Goal: Task Accomplishment & Management: Manage account settings

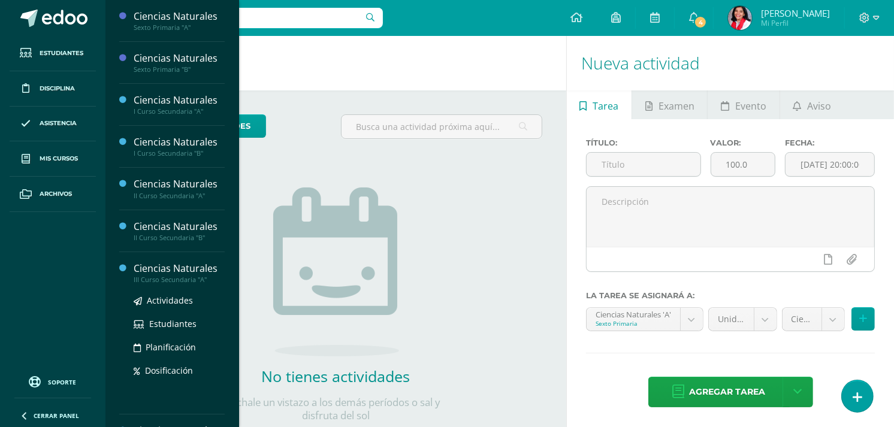
click at [158, 291] on div "Actividades Estudiantes Planificación Dosificación" at bounding box center [179, 344] width 91 height 121
click at [168, 282] on div "III Curso Secundaria "A"" at bounding box center [179, 280] width 91 height 8
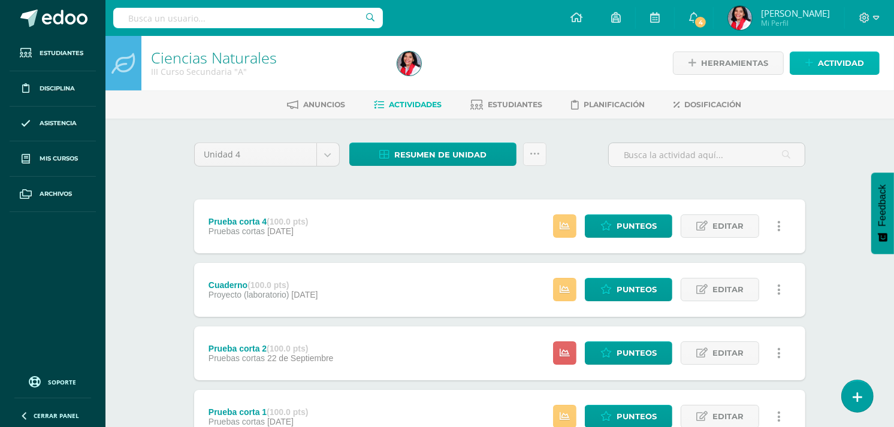
click at [816, 68] on link "Actividad" at bounding box center [835, 63] width 90 height 23
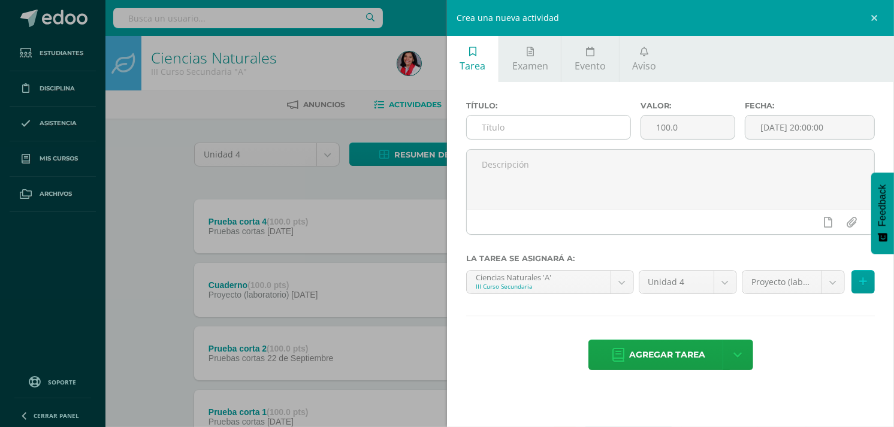
click at [572, 123] on input "text" at bounding box center [549, 127] width 164 height 23
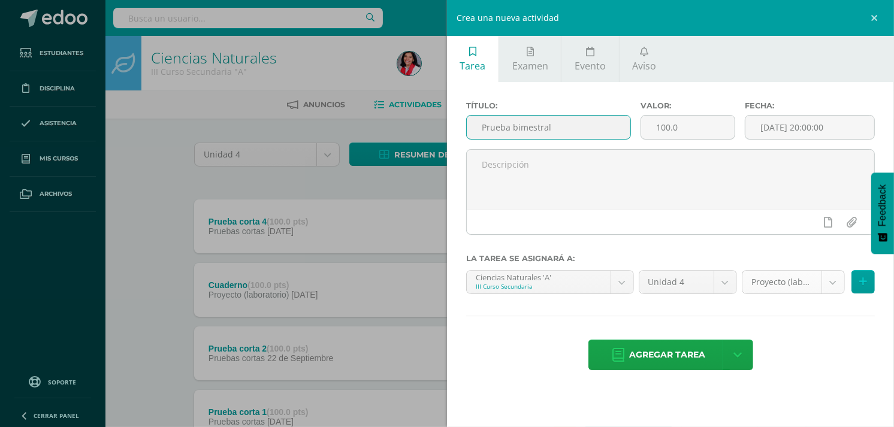
type input "Prueba bimestral"
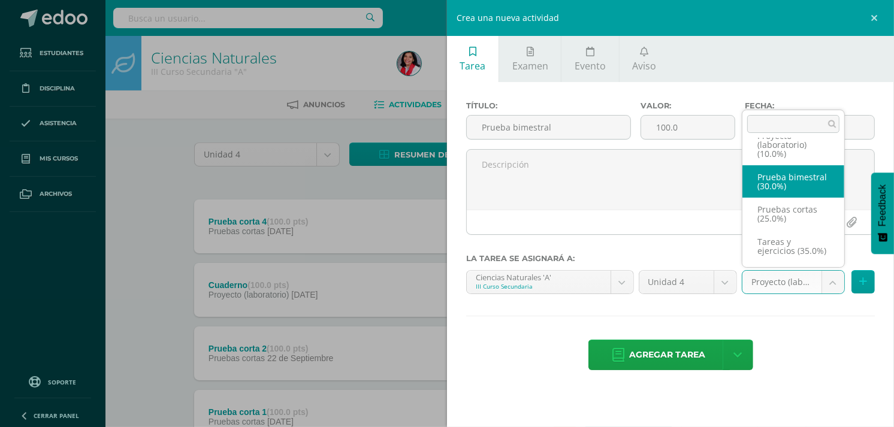
select select "236107"
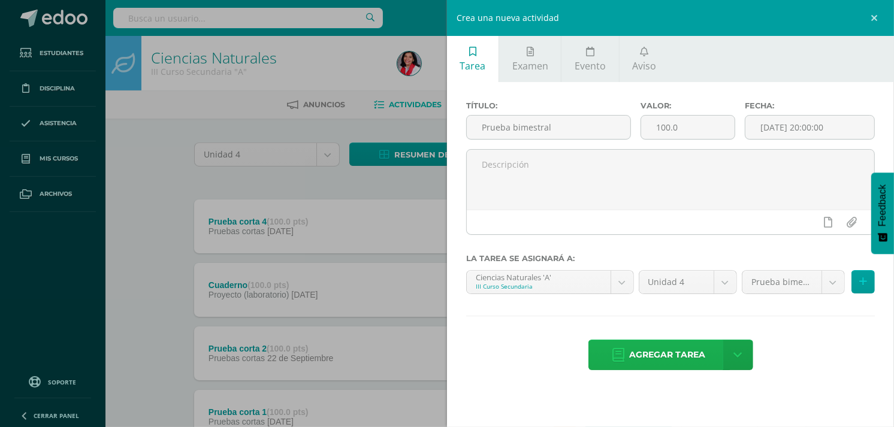
click at [702, 357] on span "Agregar tarea" at bounding box center [668, 354] width 76 height 29
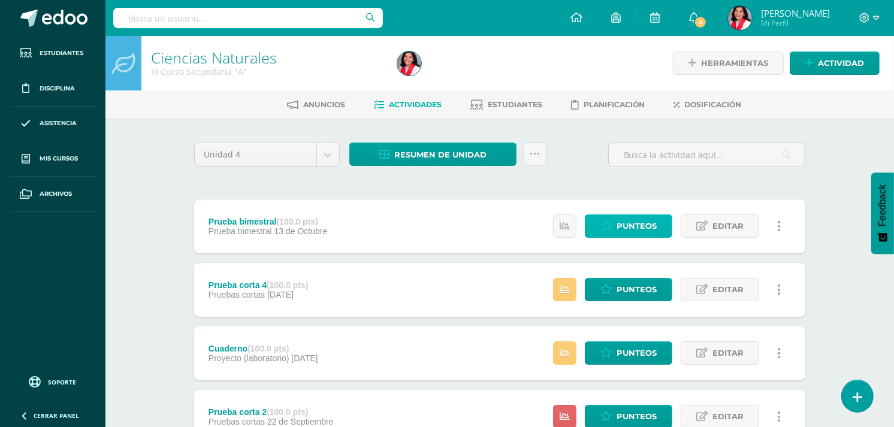
click at [650, 218] on span "Punteos" at bounding box center [637, 226] width 40 height 22
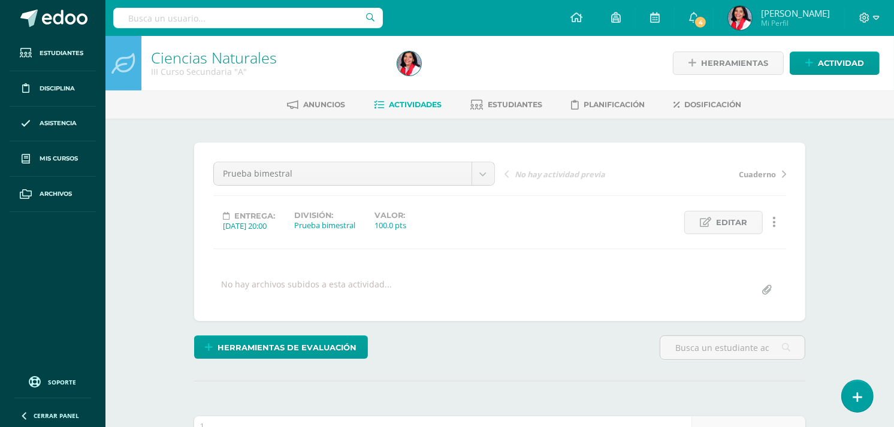
scroll to position [1, 0]
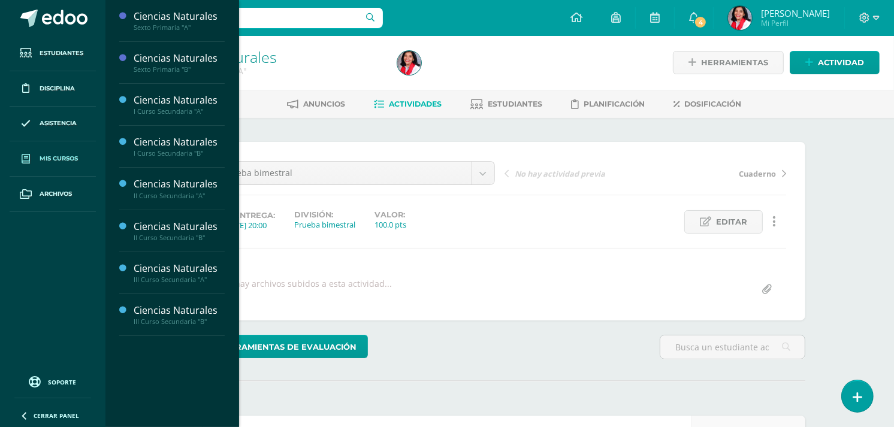
click at [37, 157] on link "Mis cursos" at bounding box center [53, 158] width 86 height 35
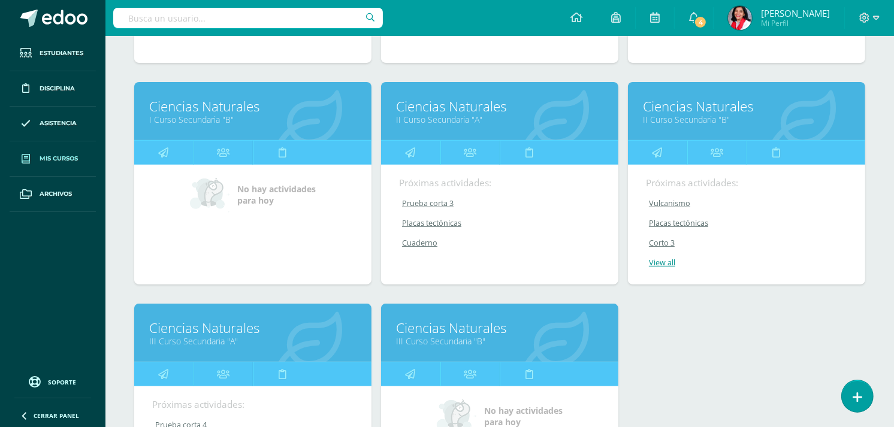
scroll to position [384, 0]
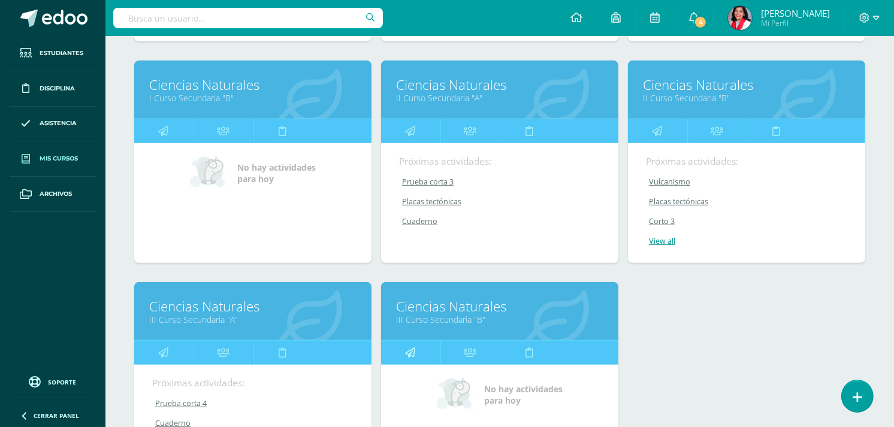
click at [410, 351] on icon at bounding box center [411, 352] width 10 height 23
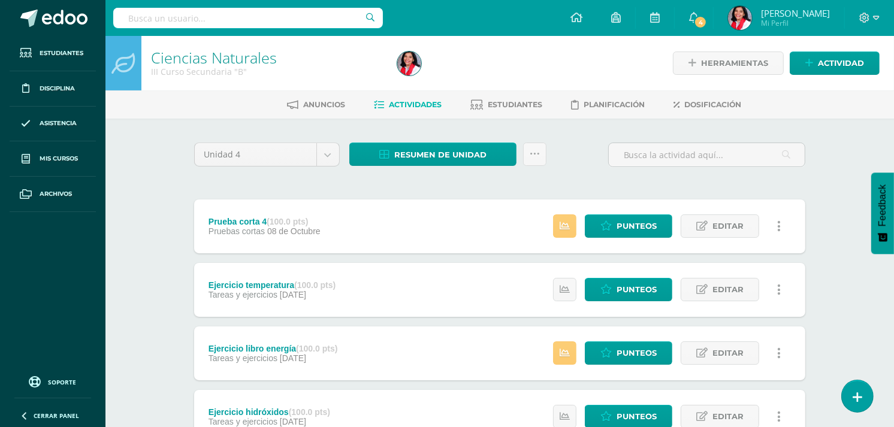
click at [410, 351] on div "Ejercicio libro energía (100.0 pts) Tareas y ejercicios [DATE] Estatus de Activ…" at bounding box center [499, 354] width 611 height 54
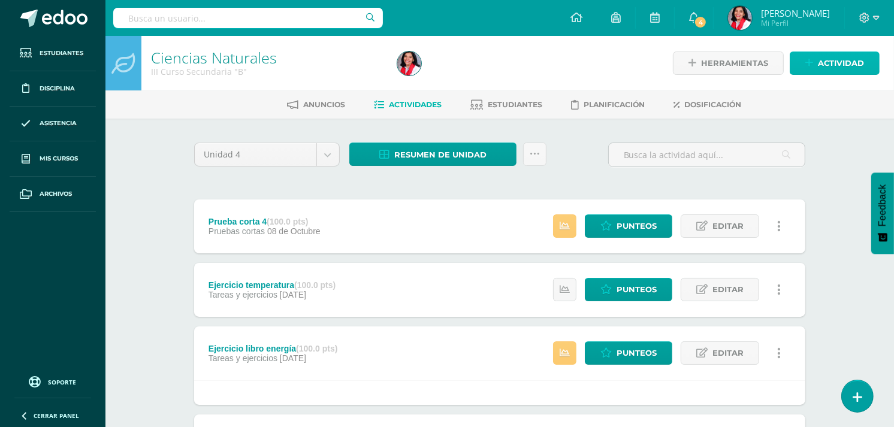
click at [861, 61] on span "Actividad" at bounding box center [841, 63] width 46 height 22
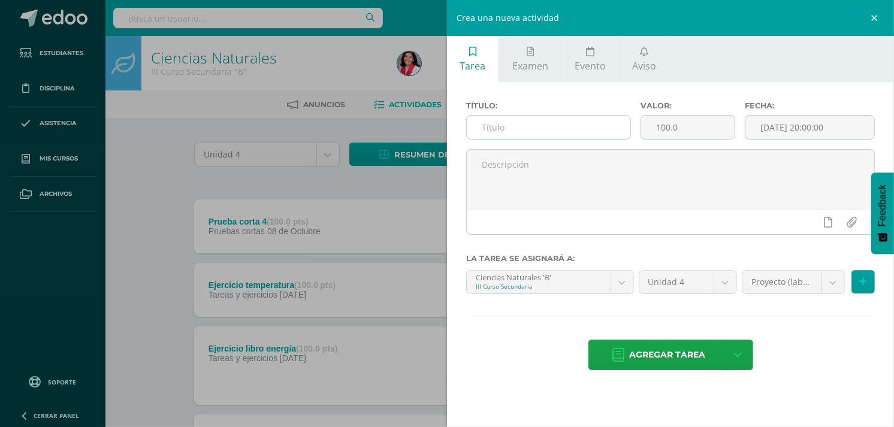
click at [590, 120] on input "text" at bounding box center [549, 127] width 164 height 23
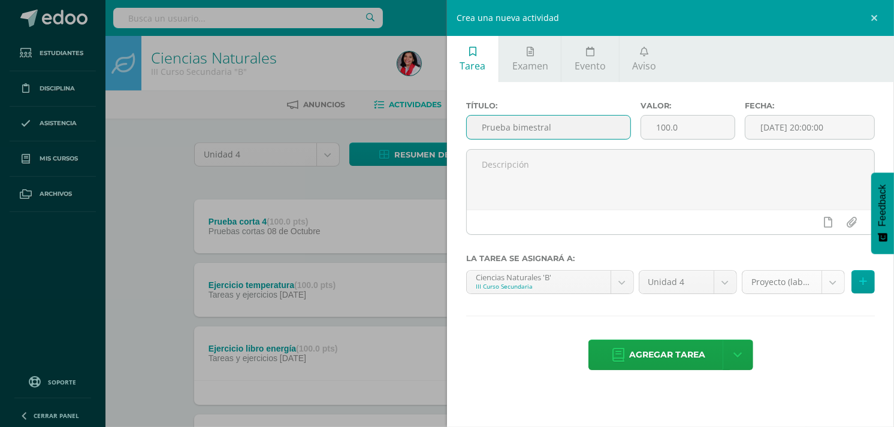
type input "Prueba bimestral"
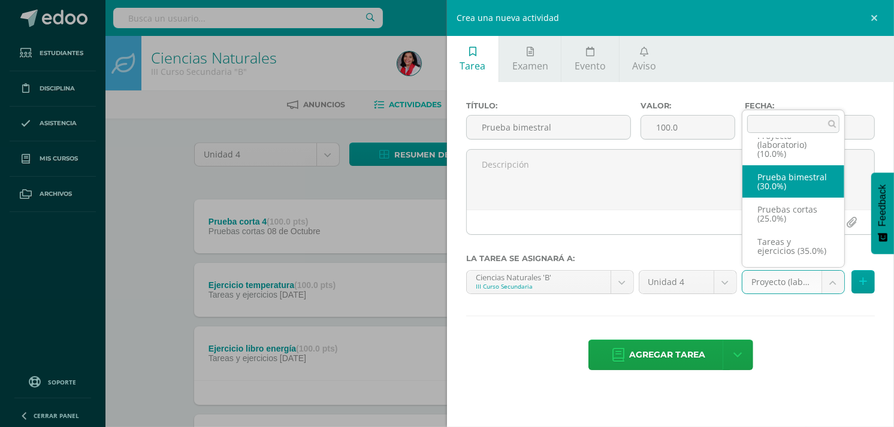
select select "234932"
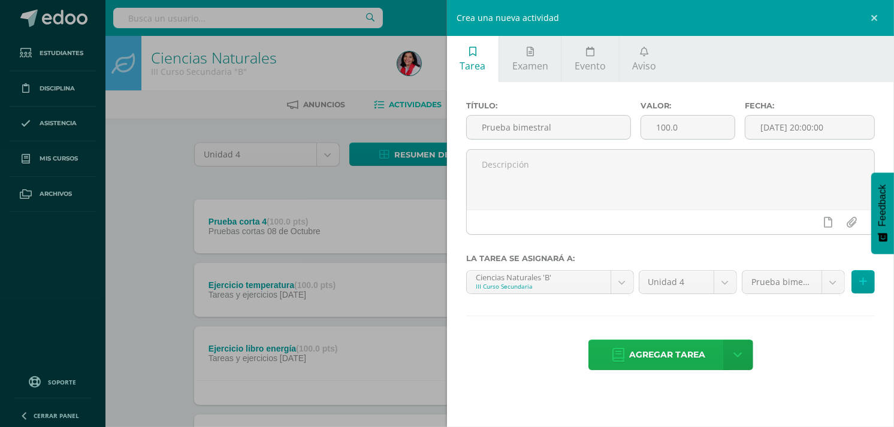
click at [651, 354] on span "Agregar tarea" at bounding box center [668, 354] width 76 height 29
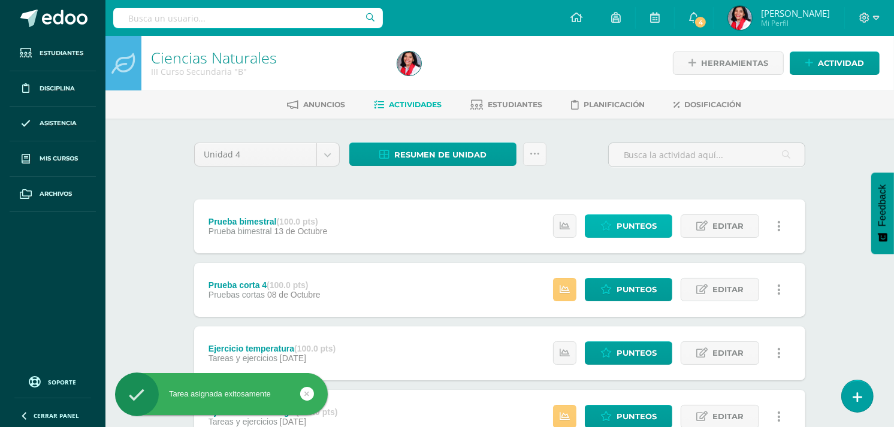
click at [638, 222] on span "Punteos" at bounding box center [637, 226] width 40 height 22
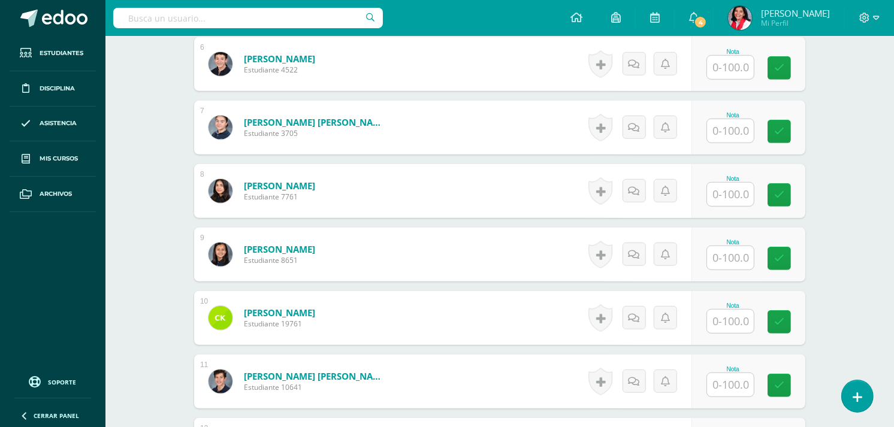
scroll to position [698, 0]
drag, startPoint x: 725, startPoint y: 132, endPoint x: 837, endPoint y: 86, distance: 121.4
click at [837, 86] on div "Ciencias Naturales III Curso Secundaria "B" Herramientas Detalle de asistencias…" at bounding box center [499, 195] width 789 height 1715
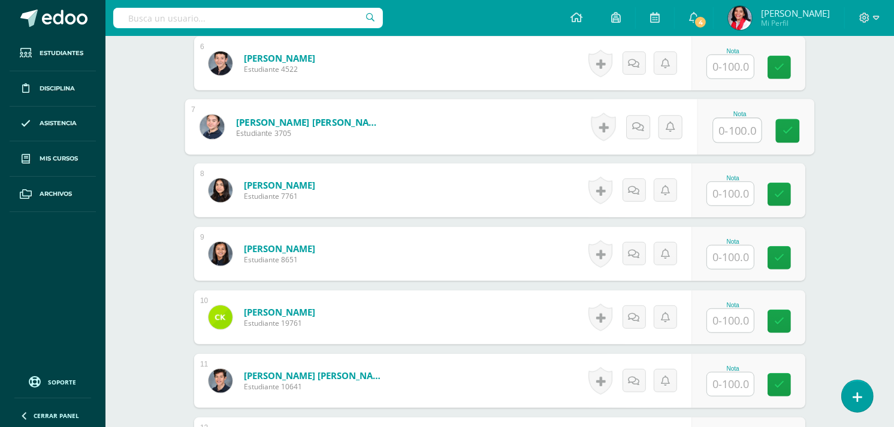
click at [741, 124] on input "text" at bounding box center [738, 131] width 48 height 24
type input "60"
click at [787, 138] on link at bounding box center [788, 131] width 24 height 24
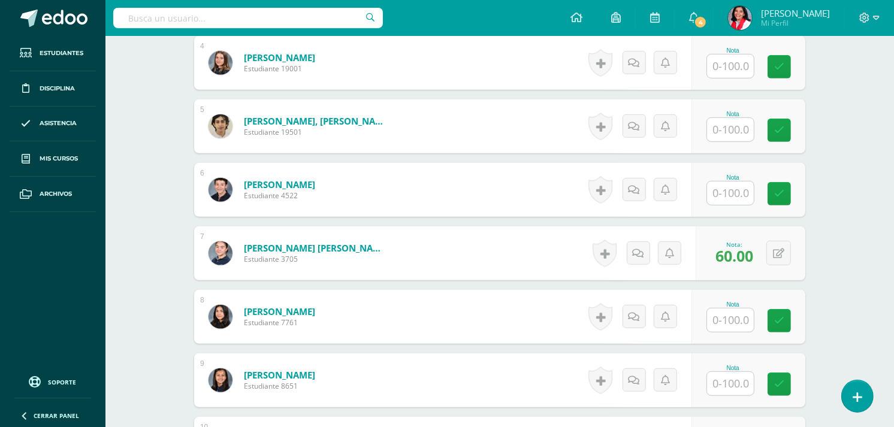
scroll to position [409, 0]
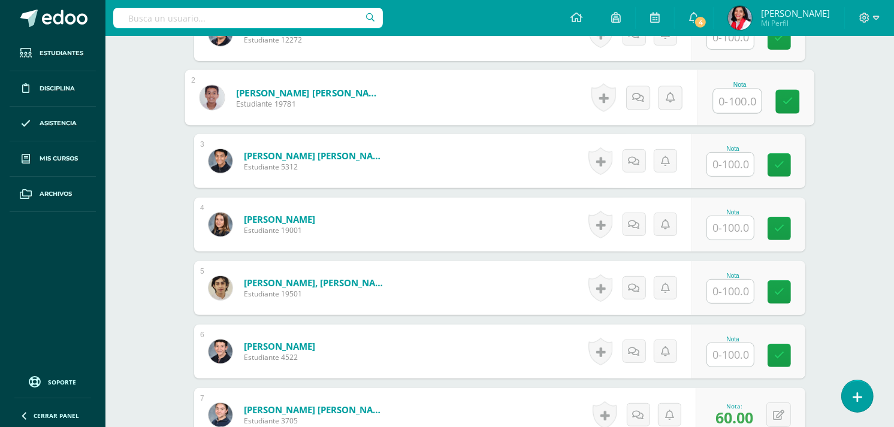
click at [736, 103] on input "text" at bounding box center [738, 101] width 48 height 24
type input "85"
click at [783, 97] on icon at bounding box center [788, 102] width 11 height 10
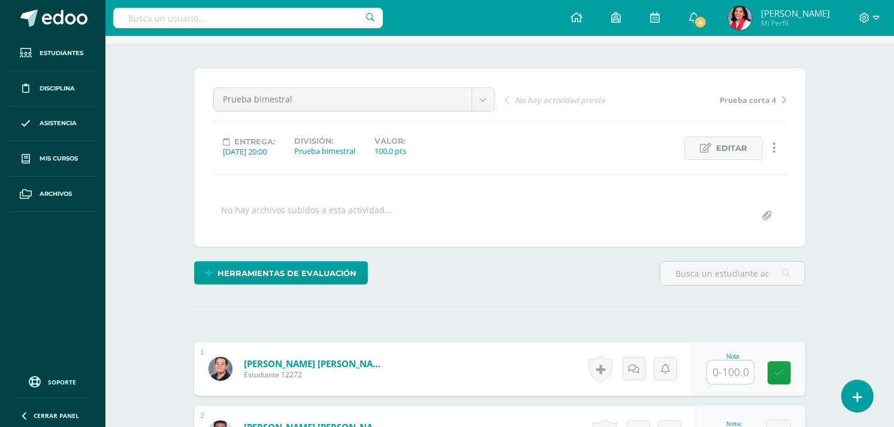
scroll to position [0, 0]
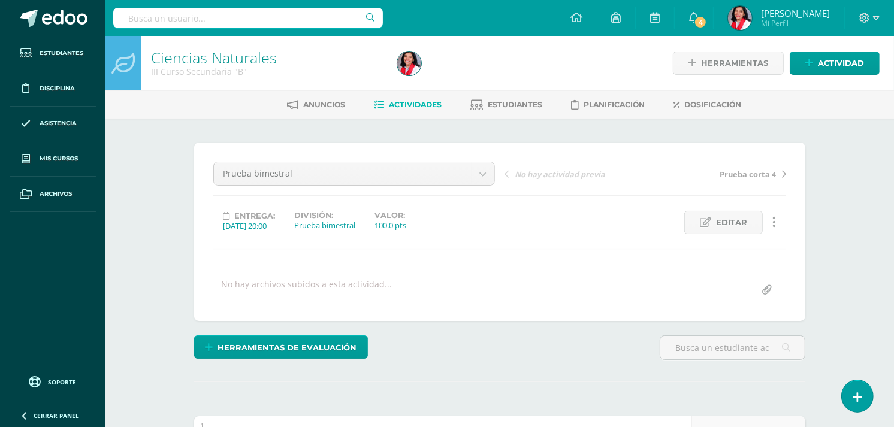
click at [421, 105] on span "Actividades" at bounding box center [415, 104] width 53 height 9
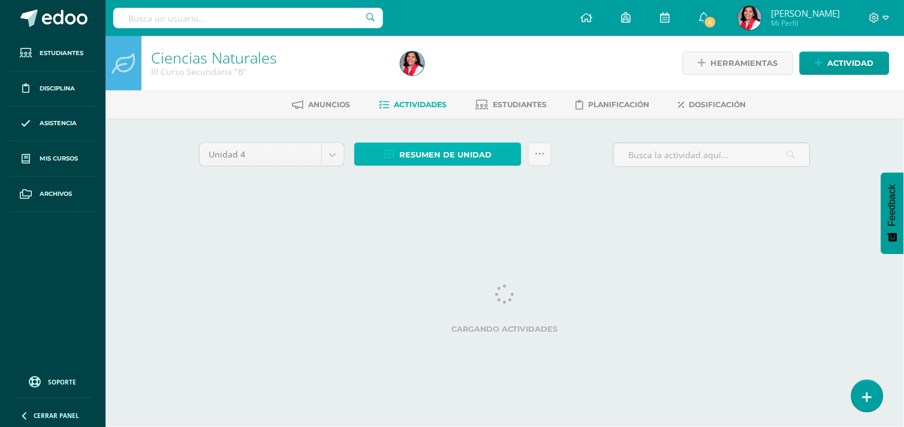
click at [435, 154] on span "Resumen de unidad" at bounding box center [445, 155] width 92 height 22
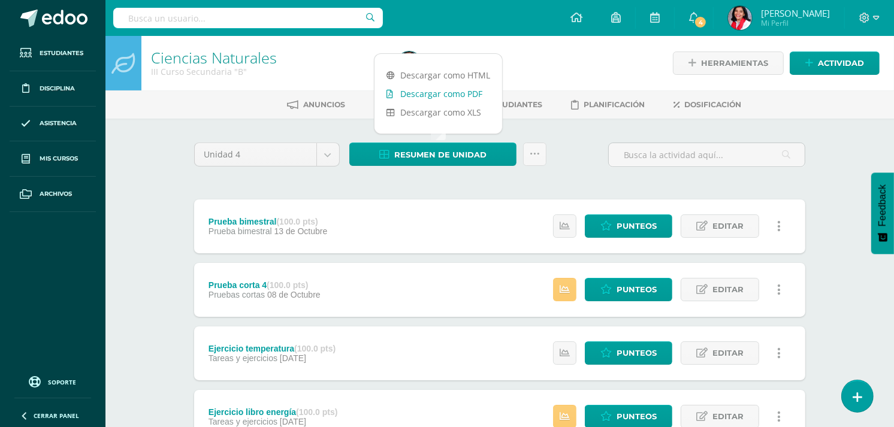
click at [440, 98] on link "Descargar como PDF" at bounding box center [439, 94] width 128 height 19
